Goal: Task Accomplishment & Management: Manage account settings

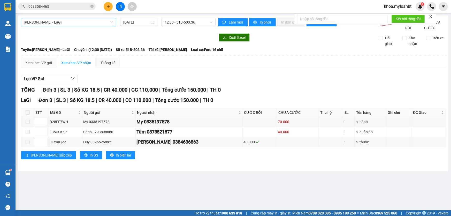
click at [95, 20] on div "[PERSON_NAME] - [GEOGRAPHIC_DATA] [DATE] 12:30 - 51B-503.36 Làm mới In phơi In …" at bounding box center [233, 94] width 430 height 156
click at [110, 9] on button at bounding box center [108, 6] width 9 height 9
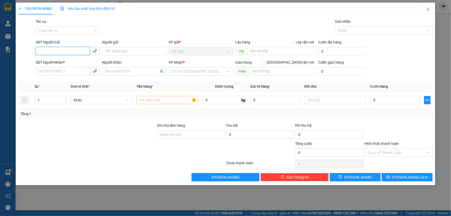
click at [67, 54] on input "SĐT Người Gửi" at bounding box center [63, 51] width 54 height 8
click at [84, 51] on input "0807422432" at bounding box center [63, 51] width 54 height 8
click at [83, 50] on input "0807422432" at bounding box center [63, 51] width 54 height 8
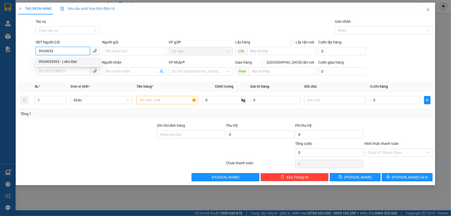
click at [73, 60] on div "0934653563 - Labo Đạt" at bounding box center [68, 62] width 58 height 6
type input "0934653563"
type input "Labo Đạt"
type input "0907422432"
type input "BS Pho"
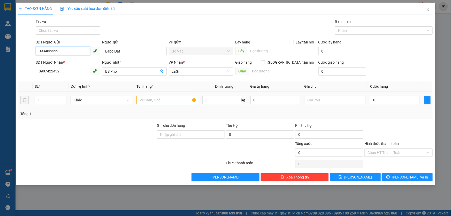
type input "0934653563"
click at [170, 96] on input "text" at bounding box center [168, 100] width 62 height 8
type input "h- răng"
type input "4"
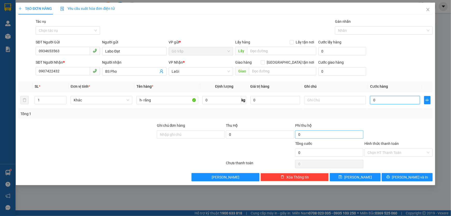
type input "4"
type input "40"
type input "40.000"
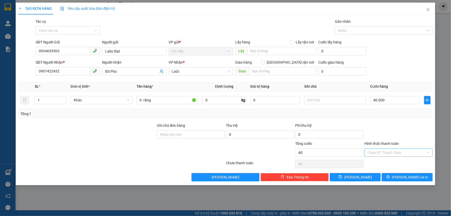
type input "40.000"
drag, startPoint x: 413, startPoint y: 153, endPoint x: 410, endPoint y: 156, distance: 4.8
click at [412, 155] on input "Hình thức thanh toán" at bounding box center [397, 153] width 58 height 8
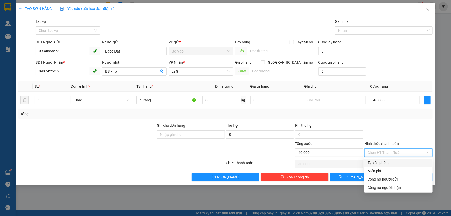
drag, startPoint x: 390, startPoint y: 165, endPoint x: 388, endPoint y: 165, distance: 2.6
click at [390, 165] on div "Tại văn phòng" at bounding box center [399, 163] width 62 height 6
type input "0"
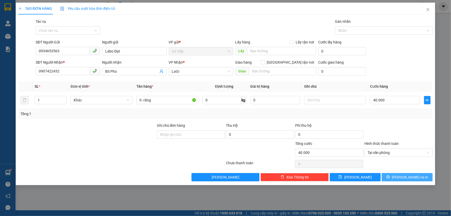
click at [409, 173] on button "[PERSON_NAME] và In" at bounding box center [407, 177] width 51 height 8
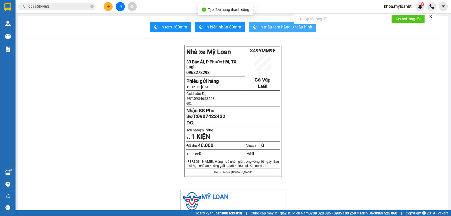
click at [263, 28] on span "In mẫu tem hàng tự cấu hình" at bounding box center [286, 27] width 53 height 6
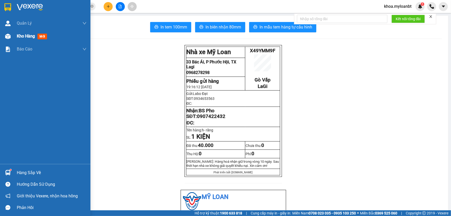
click at [7, 31] on div "Kho hàng mới" at bounding box center [45, 36] width 90 height 13
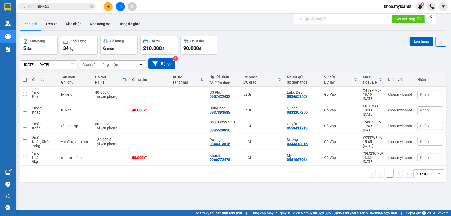
click at [69, 7] on input "0933584465" at bounding box center [58, 7] width 61 height 6
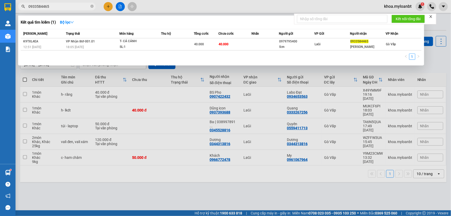
click at [69, 7] on input "0933584465" at bounding box center [58, 7] width 61 height 6
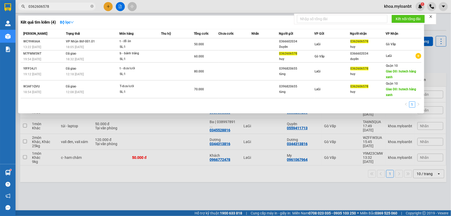
click at [52, 9] on input "0362606578" at bounding box center [58, 7] width 61 height 6
click at [52, 5] on input "0362606578" at bounding box center [58, 7] width 61 height 6
paste input "35197"
type input "0335197578"
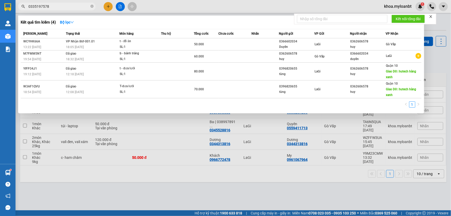
click at [72, 47] on span "18:05 [DATE]" at bounding box center [75, 47] width 18 height 4
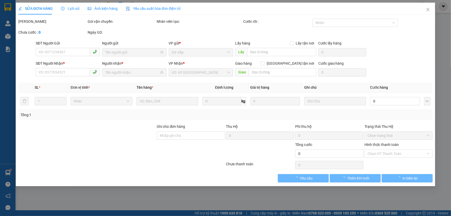
drag, startPoint x: 80, startPoint y: 9, endPoint x: 353, endPoint y: 44, distance: 275.3
click at [81, 9] on div "SỬA ĐƠN HÀNG Lịch sử Ảnh kiện hàng Yêu cầu xuất hóa đơn điện tử" at bounding box center [99, 9] width 162 height 12
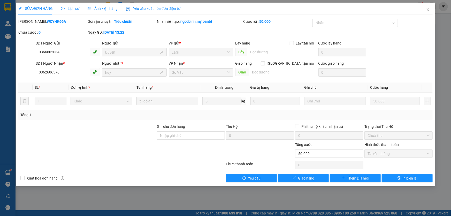
type input "0366602034"
type input "Duyên"
type input "0362606578"
type input "huy"
type input "50.000"
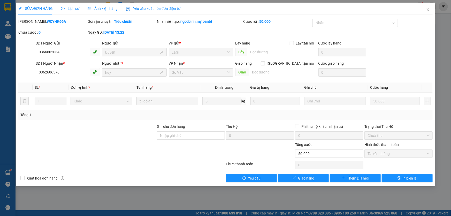
click at [437, 17] on div "SỬA ĐƠN HÀNG Lịch sử Ảnh kiện hàng Yêu cầu xuất hóa đơn điện tử Total Paid Fee …" at bounding box center [225, 108] width 451 height 216
click at [432, 7] on span "Close" at bounding box center [428, 10] width 14 height 14
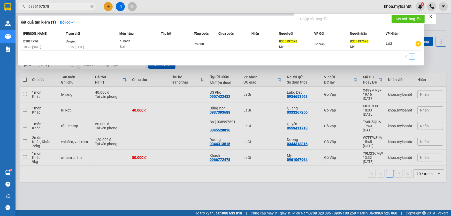
click at [66, 3] on span "0335197578" at bounding box center [57, 7] width 78 height 8
click at [65, 6] on input "0335197578" at bounding box center [58, 7] width 61 height 6
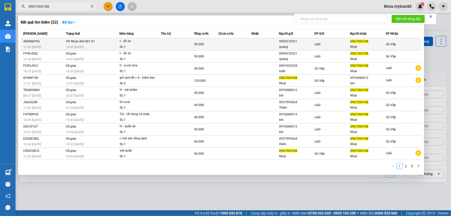
type input "0967304108"
click at [147, 48] on div "SL: 1" at bounding box center [139, 47] width 39 height 6
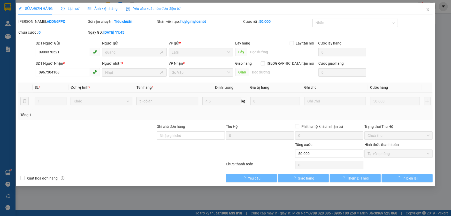
type input "0909370521"
type input "quang"
type input "0967304108"
type input "Nhạt"
type input "50.000"
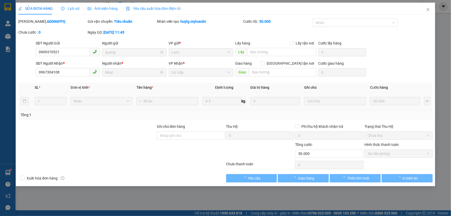
click at [310, 184] on div "SỬA ĐƠN HÀNG Lịch sử Ảnh kiện hàng Yêu cầu xuất hóa đơn điện tử Total Paid Fee …" at bounding box center [226, 95] width 420 height 184
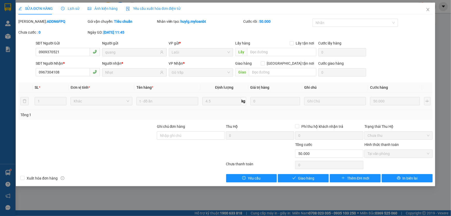
click at [310, 183] on div "SỬA ĐƠN HÀNG Lịch sử Ảnh kiện hàng Yêu cầu xuất hóa đơn điện tử Total Paid Fee …" at bounding box center [226, 95] width 420 height 184
click at [311, 181] on button "Giao hàng" at bounding box center [303, 178] width 51 height 8
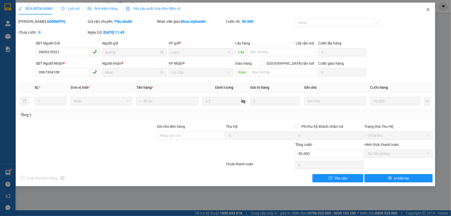
click at [424, 5] on span "Close" at bounding box center [428, 10] width 14 height 14
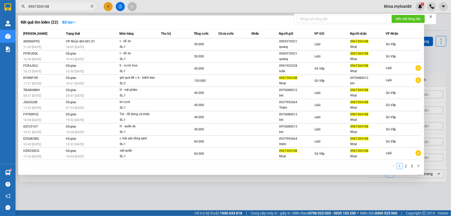
click at [74, 4] on input "0967304108" at bounding box center [58, 7] width 61 height 6
click at [93, 5] on icon "close-circle" at bounding box center [91, 6] width 3 height 3
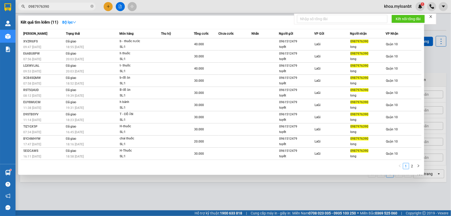
type input "0987976390"
click at [216, 187] on div at bounding box center [225, 108] width 451 height 216
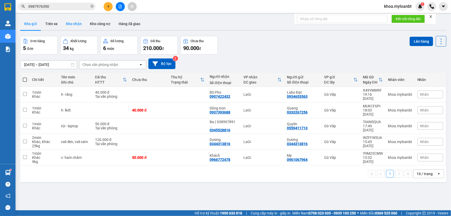
click at [75, 23] on button "Kho nhận" at bounding box center [74, 24] width 24 height 12
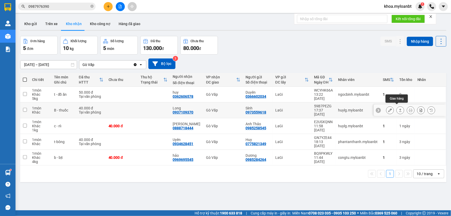
click at [397, 109] on button at bounding box center [400, 110] width 7 height 9
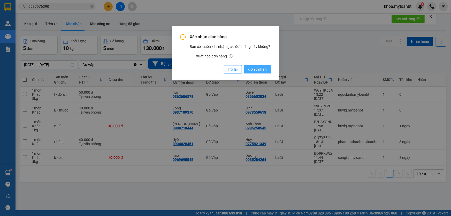
click at [258, 66] on button "Xác nhận" at bounding box center [257, 69] width 27 height 8
